Goal: Task Accomplishment & Management: Manage account settings

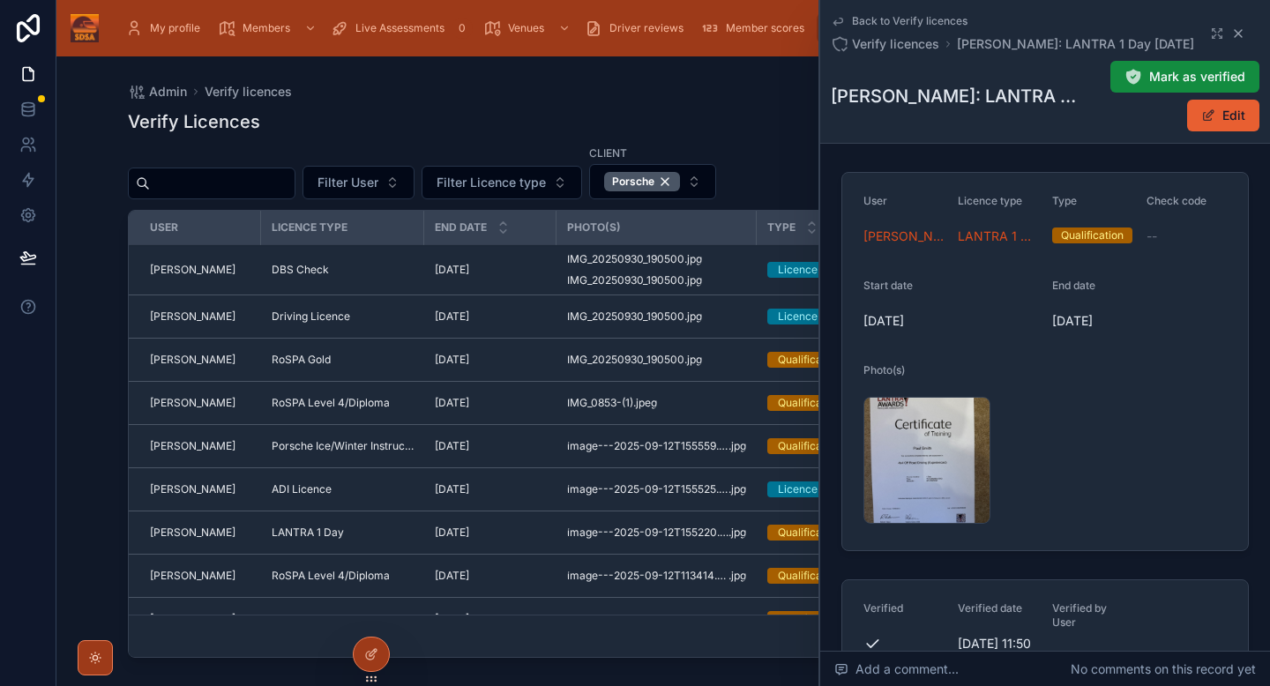
click at [1234, 36] on icon at bounding box center [1239, 33] width 14 height 14
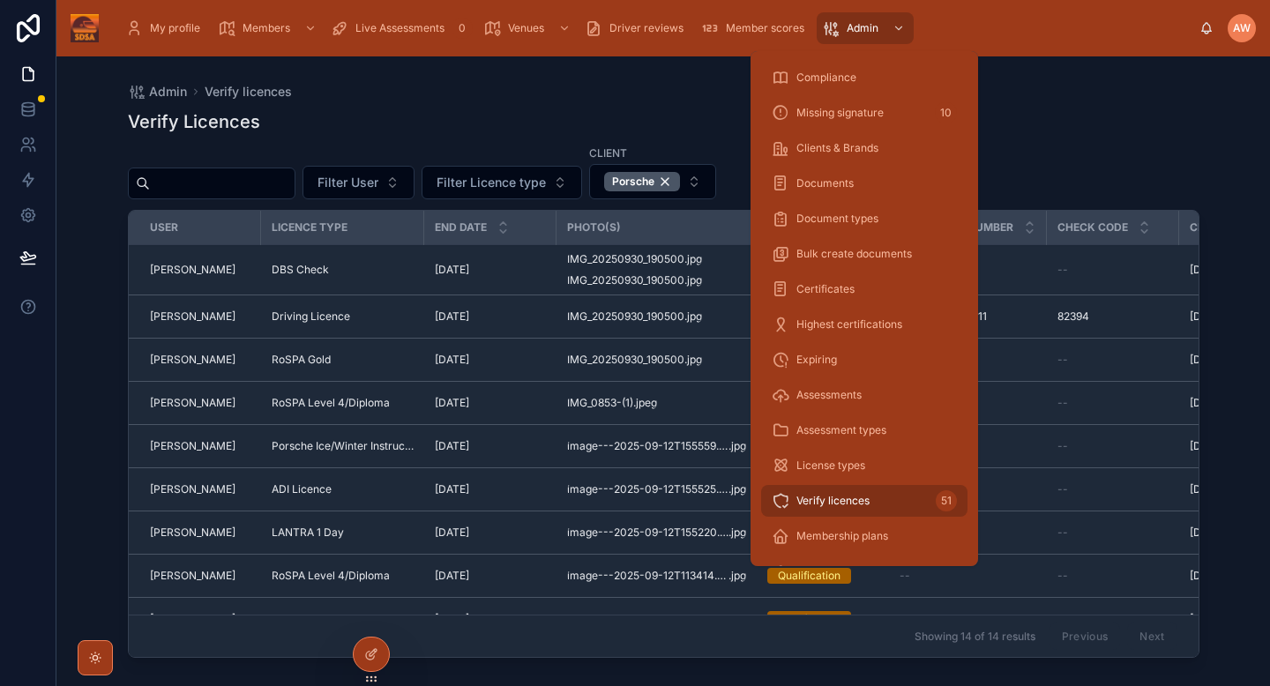
scroll to position [138, 0]
click at [834, 461] on span "License types" at bounding box center [831, 468] width 69 height 14
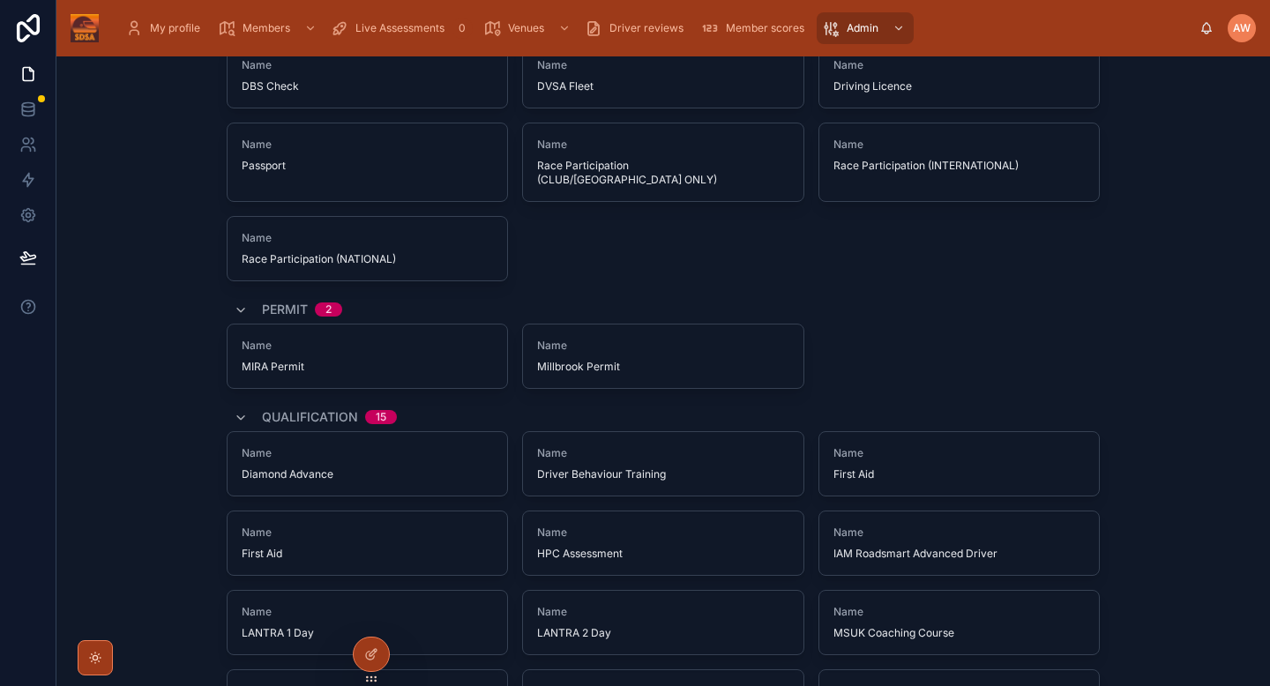
scroll to position [548, 0]
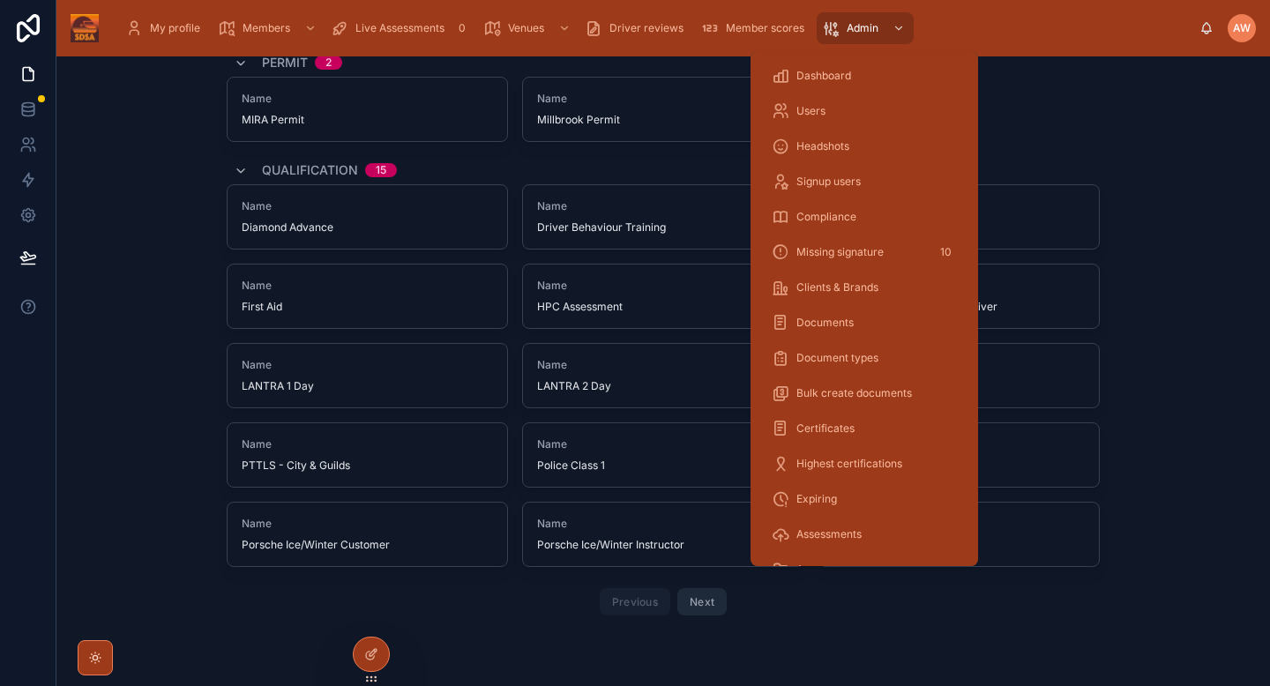
click at [820, 115] on span "Users" at bounding box center [811, 111] width 29 height 14
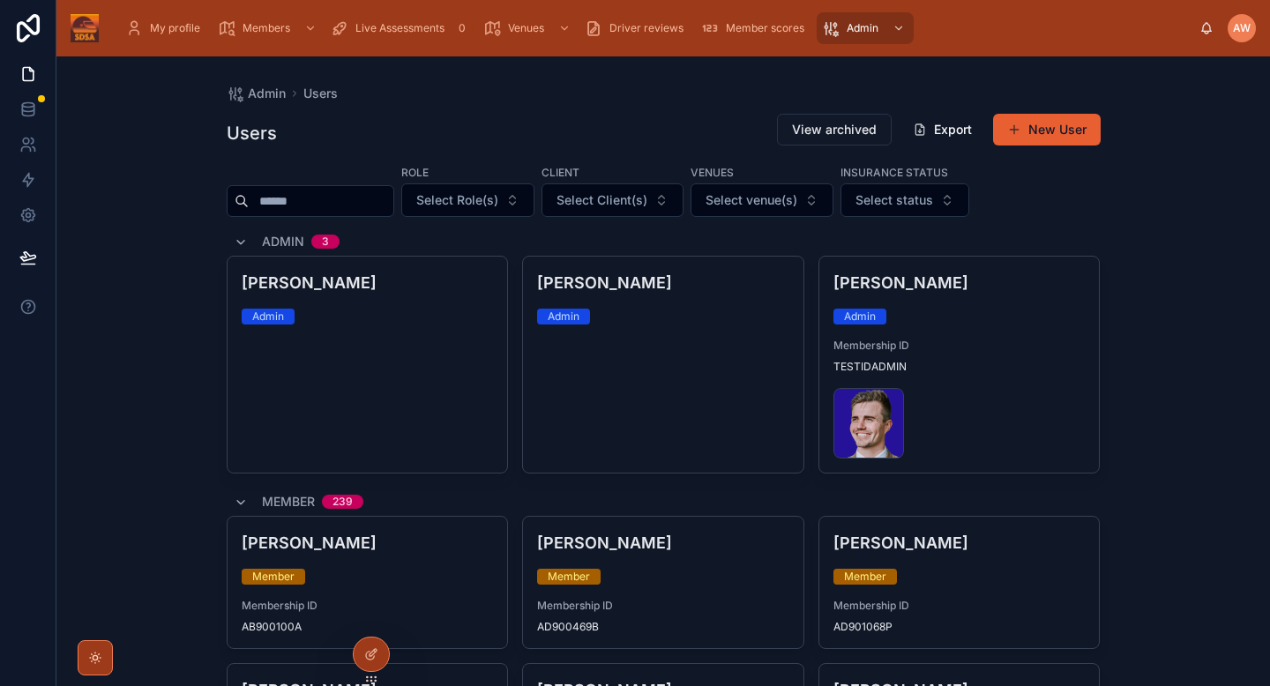
click at [950, 131] on button "Export" at bounding box center [942, 130] width 87 height 32
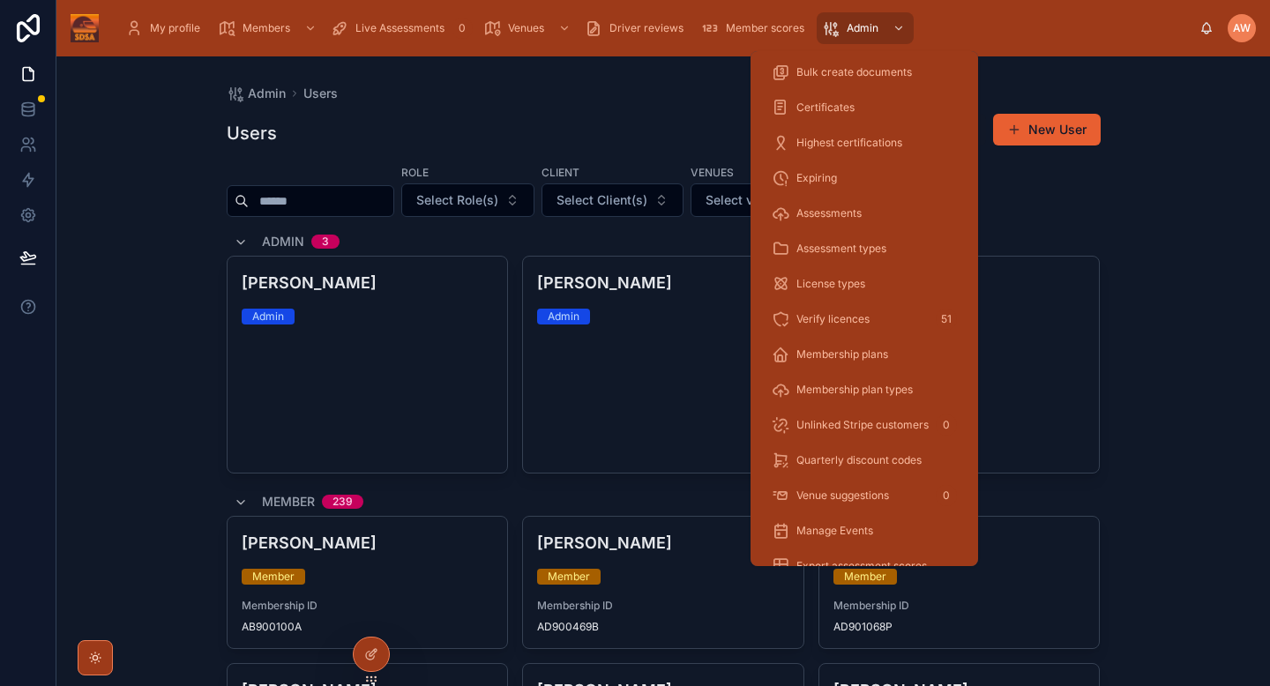
scroll to position [346, 0]
